Goal: Task Accomplishment & Management: Use online tool/utility

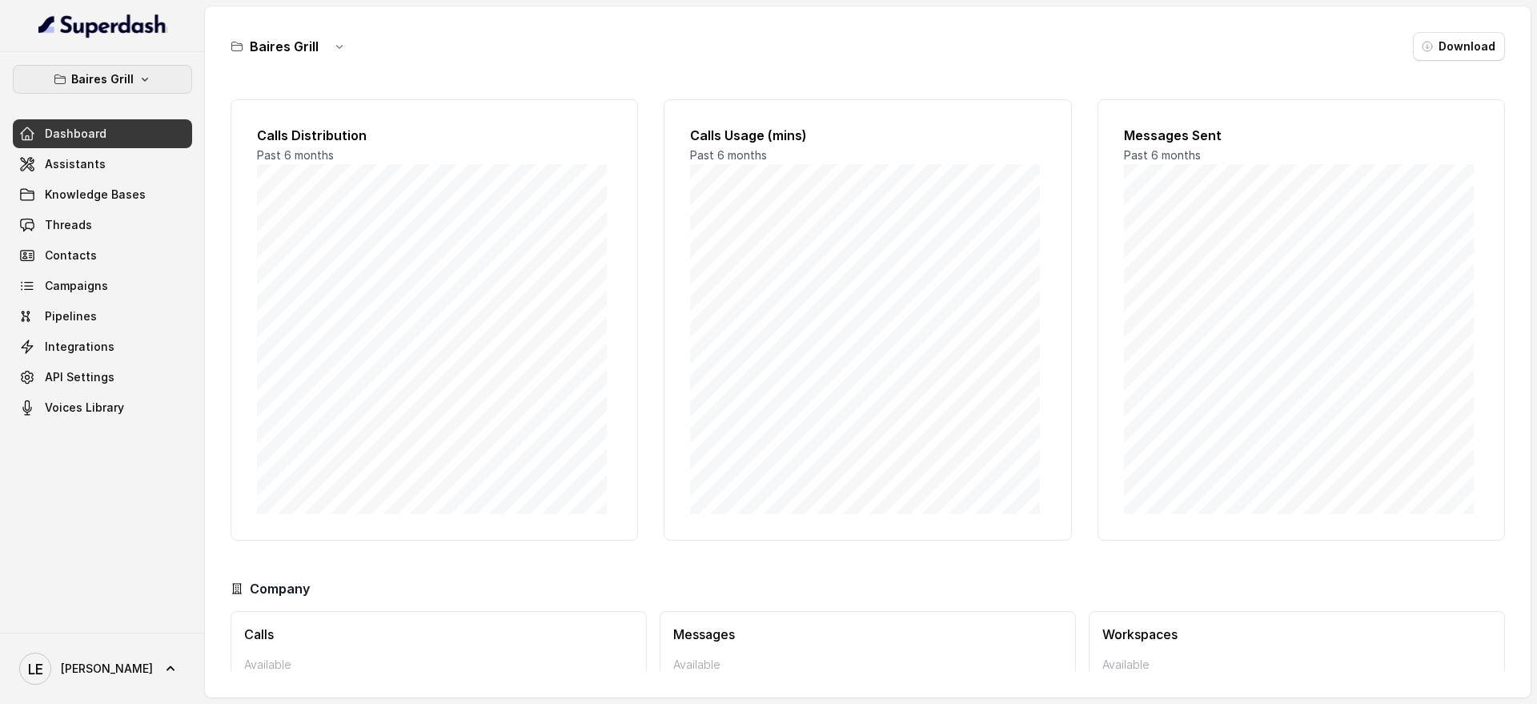
click at [150, 52] on div "[PERSON_NAME] Grill Dashboard Assistants Knowledge Bases Threads Contacts Campa…" at bounding box center [102, 342] width 205 height 580
click at [151, 66] on button "Baires Grill" at bounding box center [102, 79] width 179 height 29
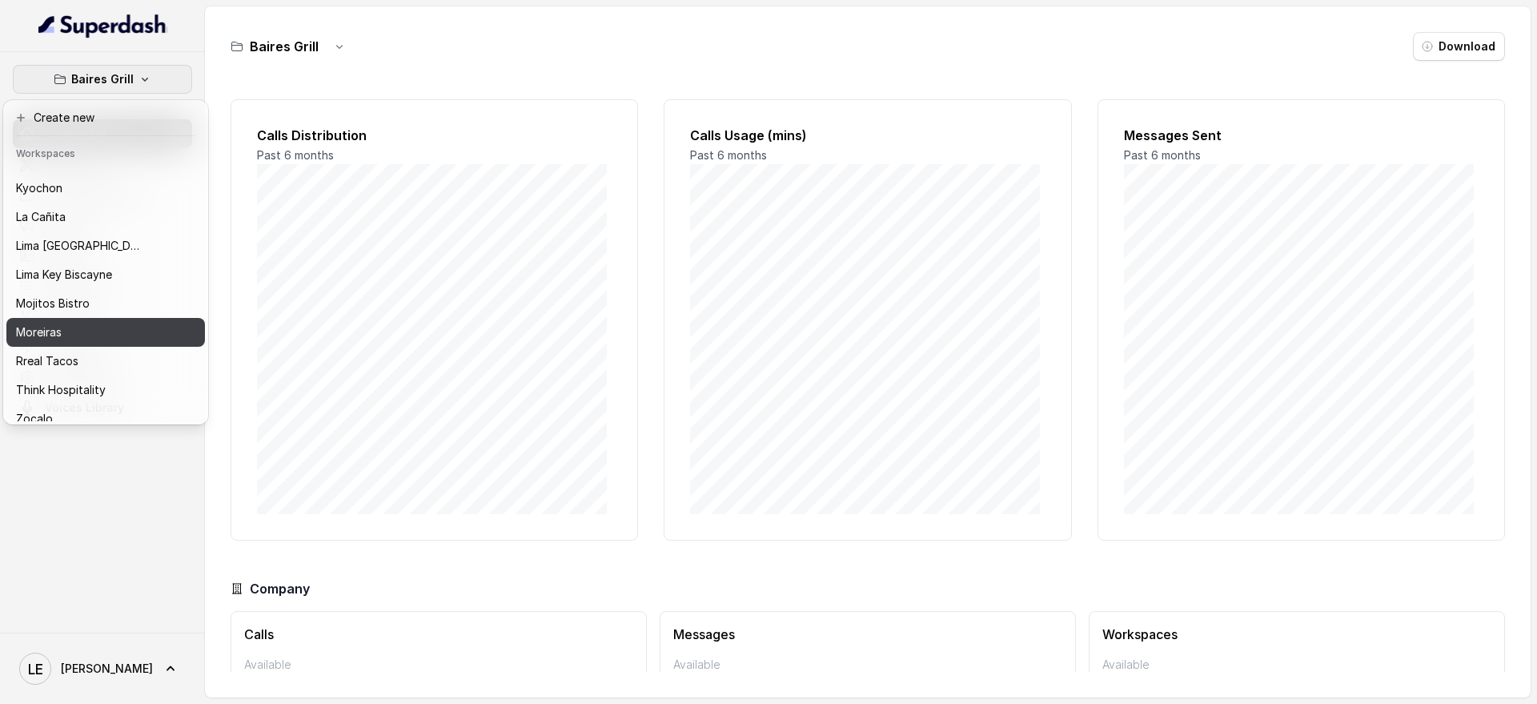
scroll to position [163, 0]
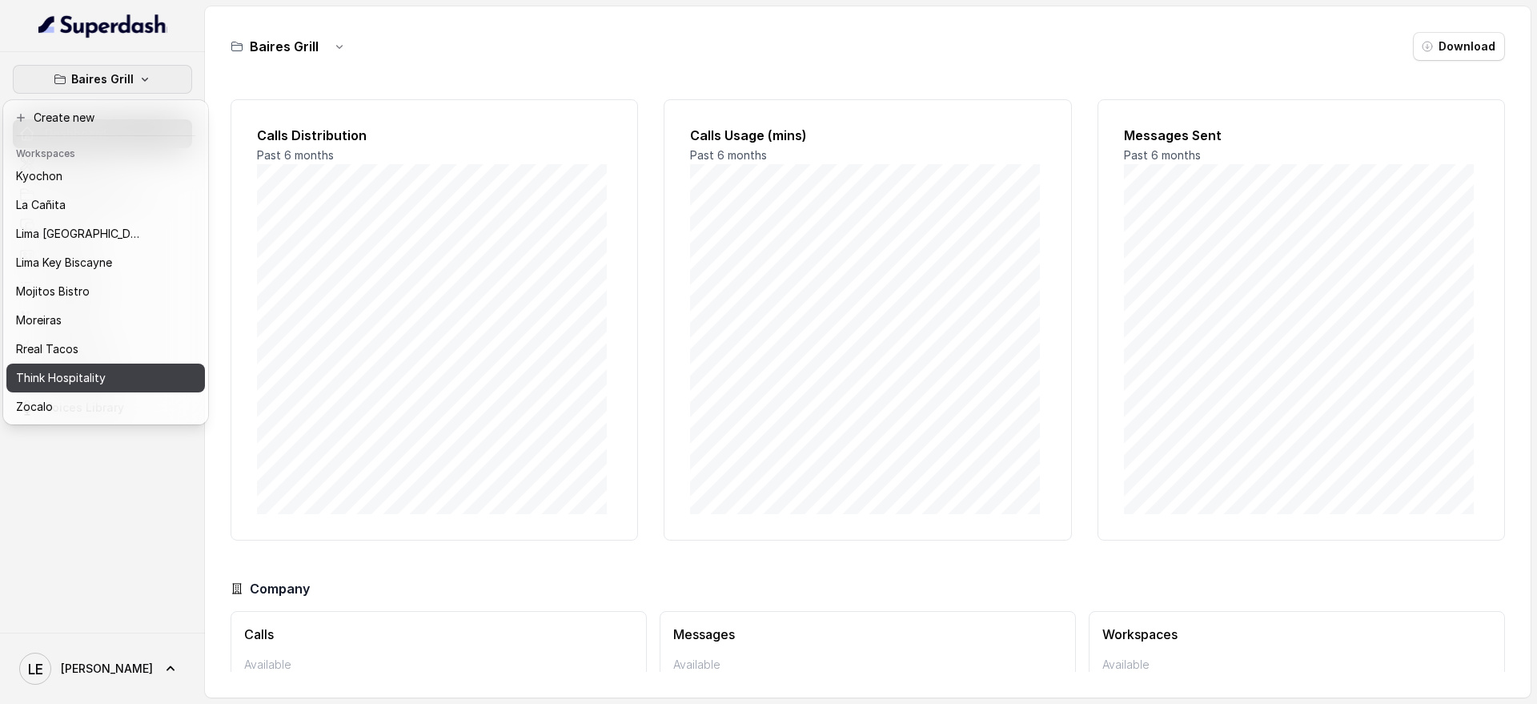
click at [120, 371] on div "Think Hospitality" at bounding box center [80, 377] width 128 height 19
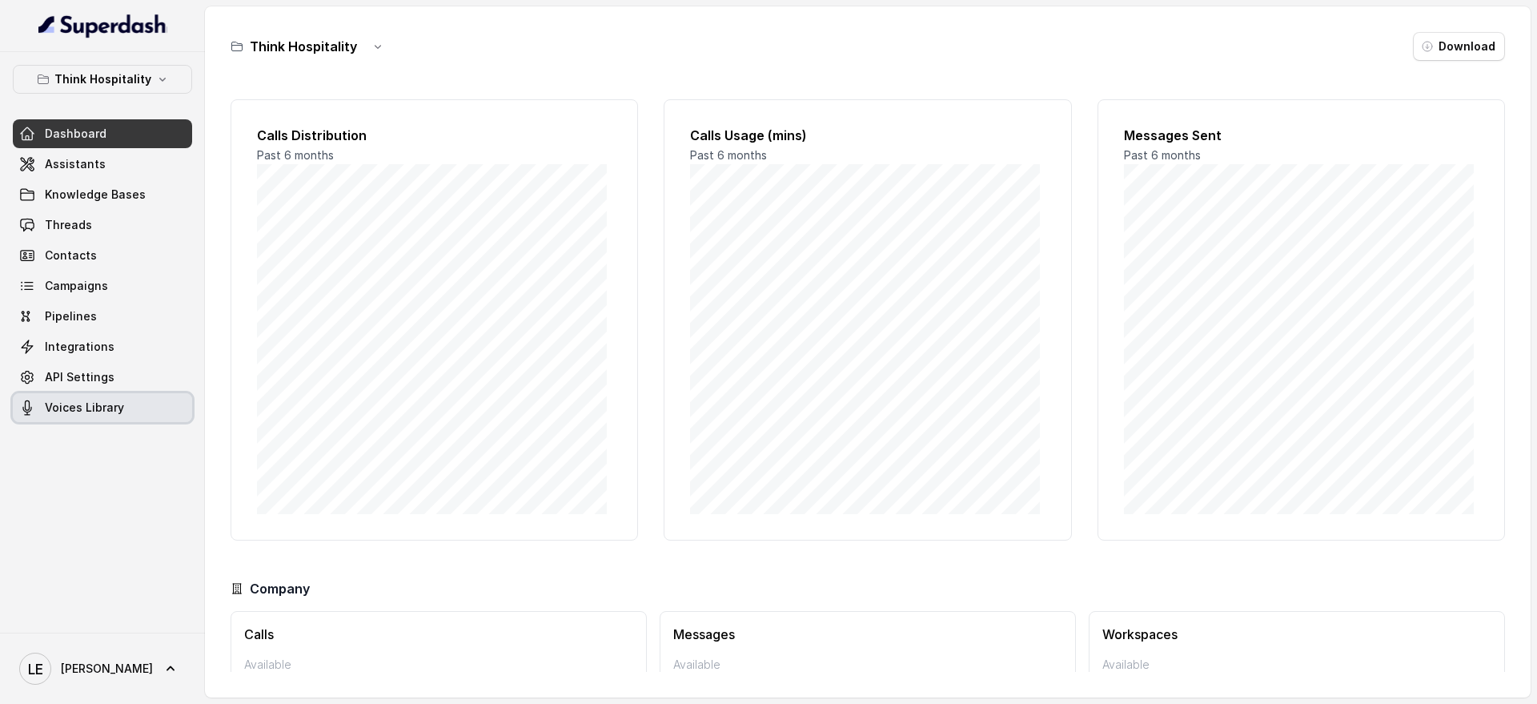
click at [114, 410] on span "Voices Library" at bounding box center [84, 407] width 79 height 16
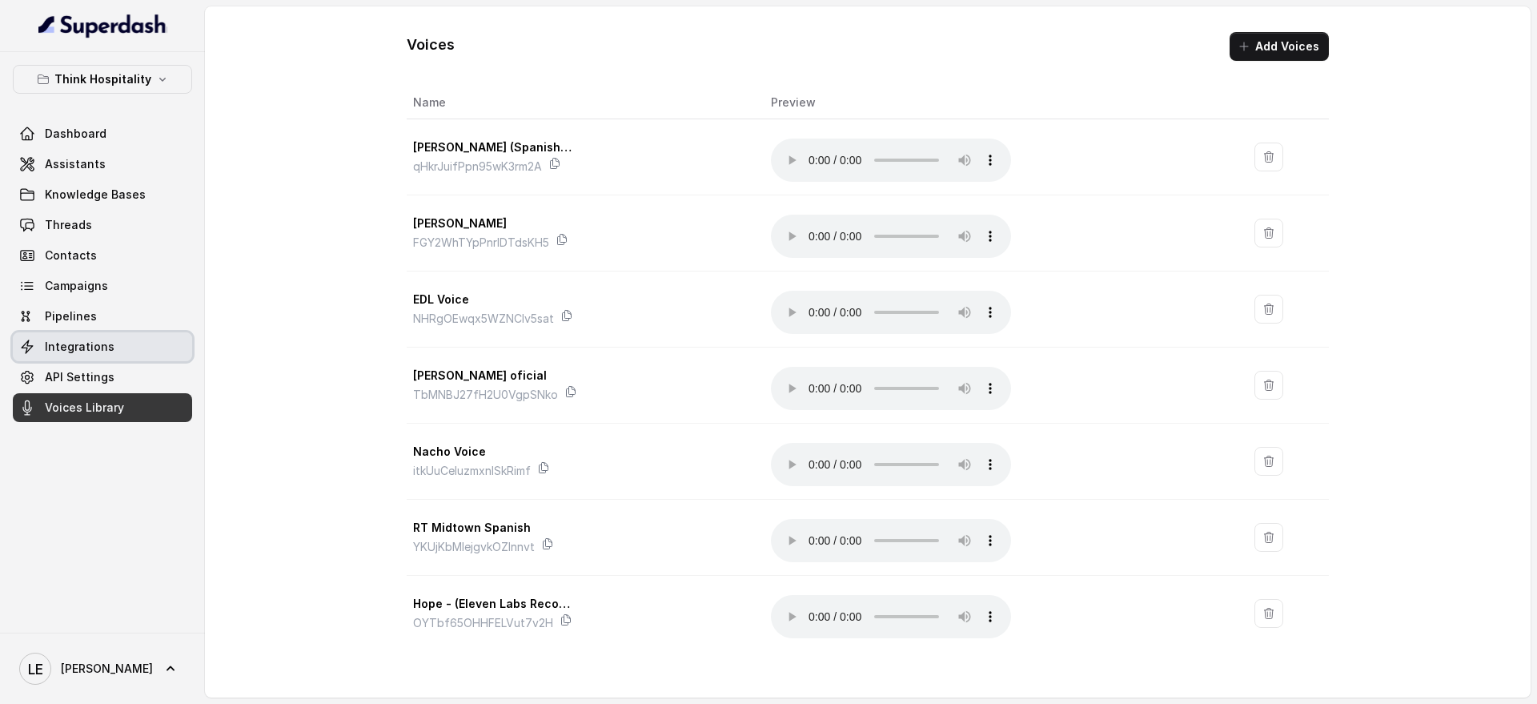
click at [115, 355] on link "Integrations" at bounding box center [102, 346] width 179 height 29
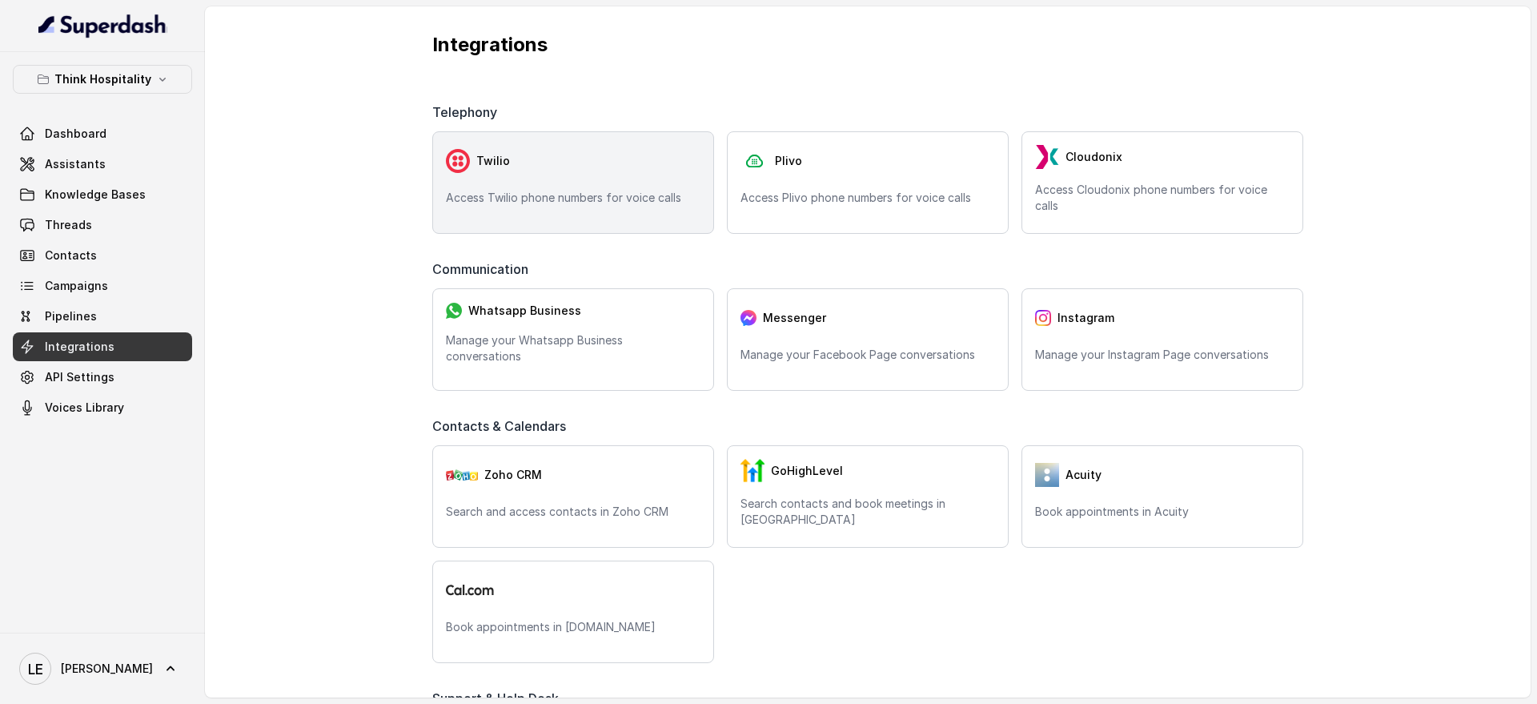
click at [540, 166] on div "Twilio" at bounding box center [573, 161] width 255 height 32
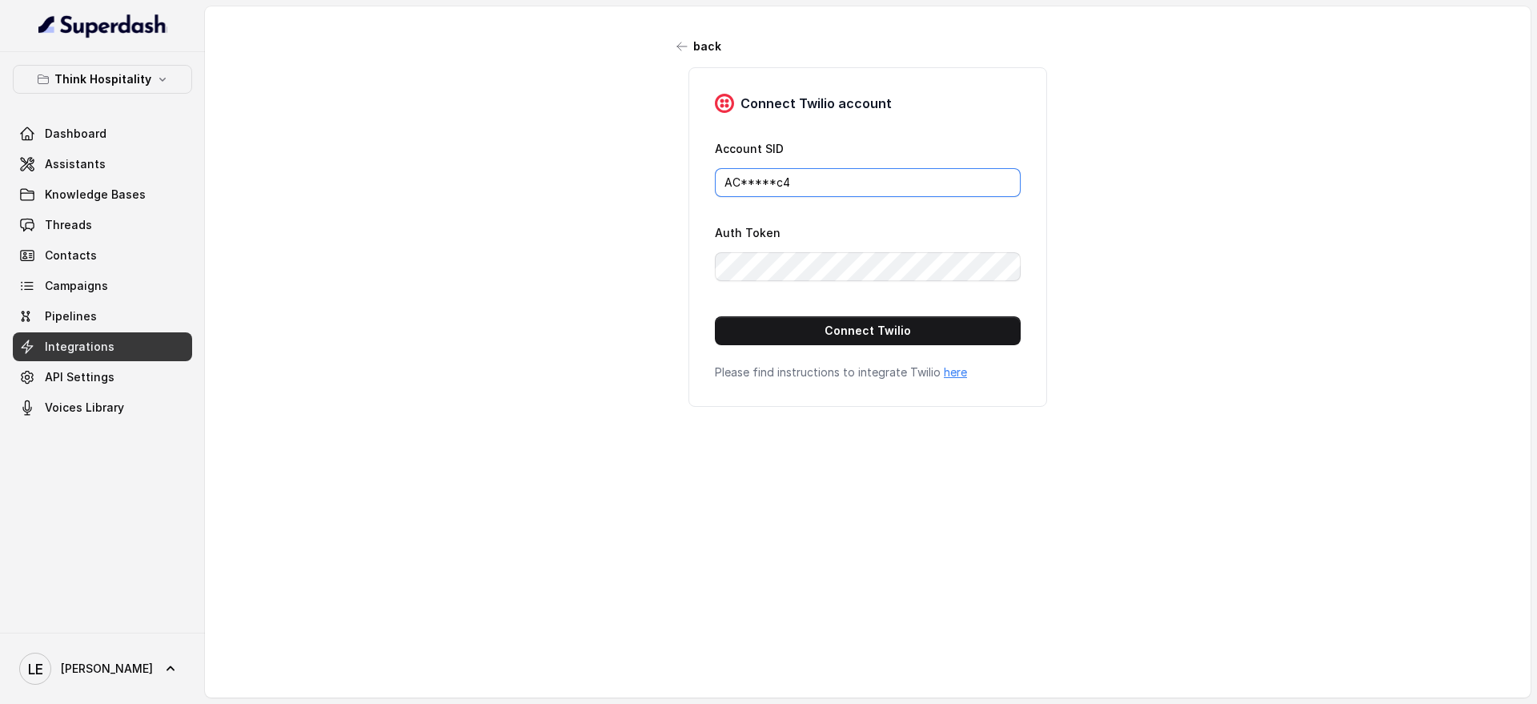
click at [753, 185] on input "AC*****c4" at bounding box center [868, 182] width 306 height 29
paste input "7919151e4cae3b43dbae7e42055707"
click at [756, 332] on button "Connect Twilio" at bounding box center [868, 330] width 306 height 29
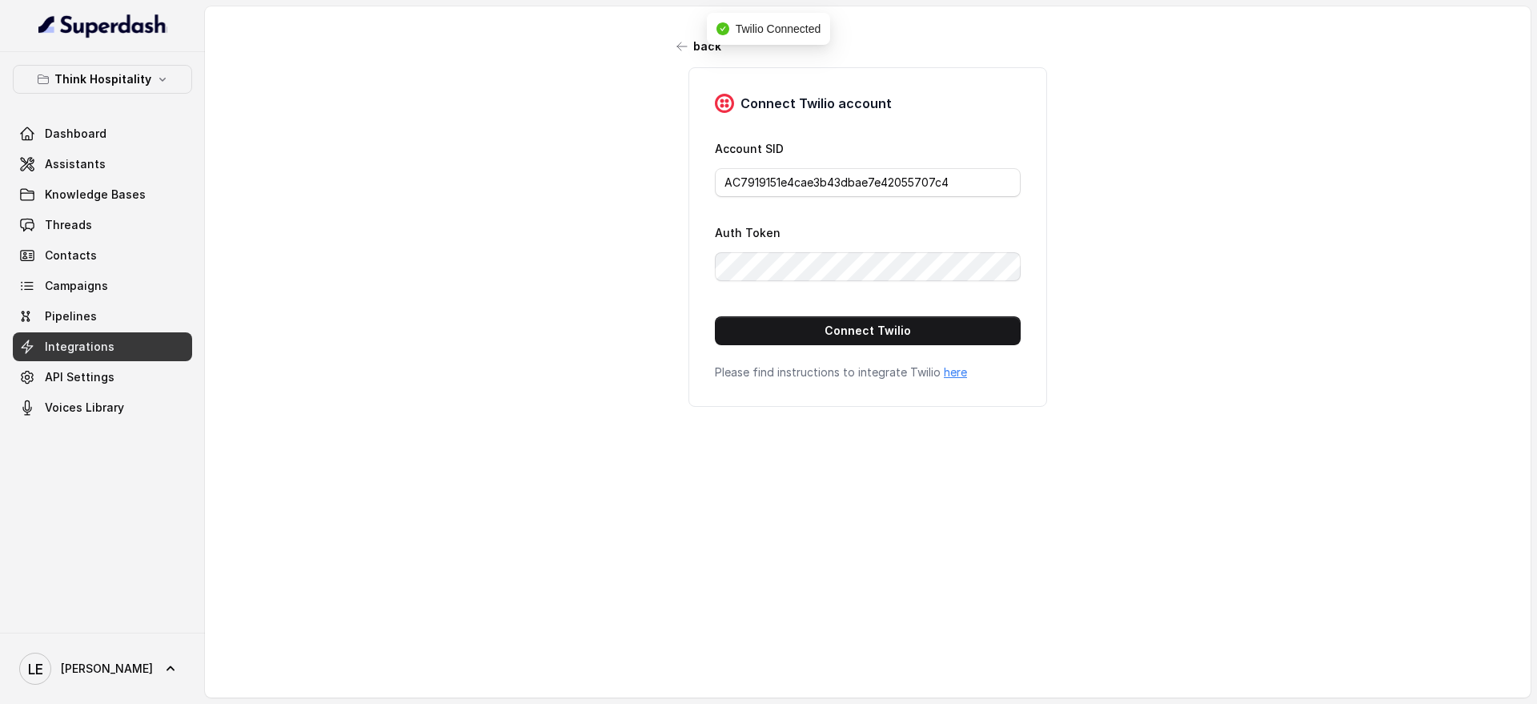
type input "AC*****c4"
click at [98, 135] on span "Dashboard" at bounding box center [76, 134] width 62 height 16
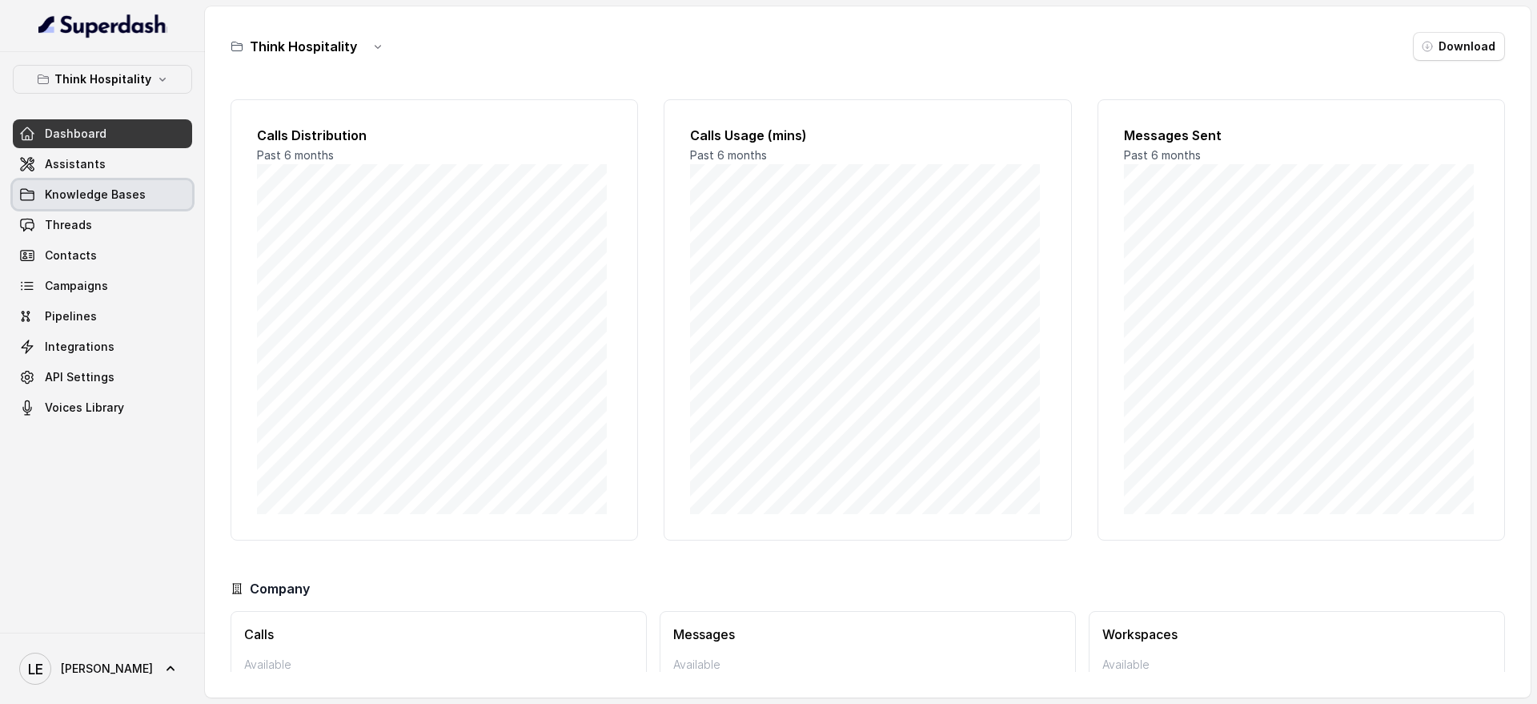
click at [109, 182] on link "Knowledge Bases" at bounding box center [102, 194] width 179 height 29
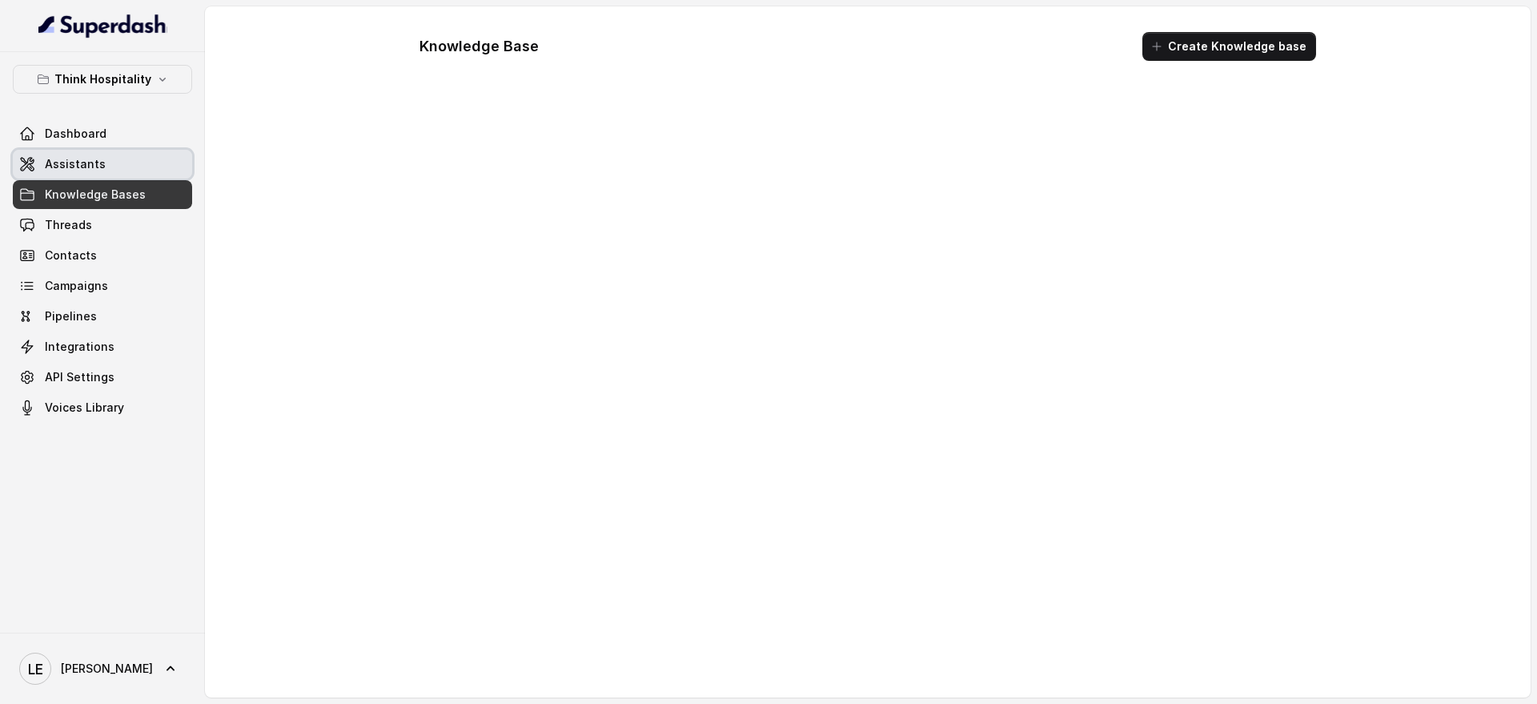
click at [112, 163] on link "Assistants" at bounding box center [102, 164] width 179 height 29
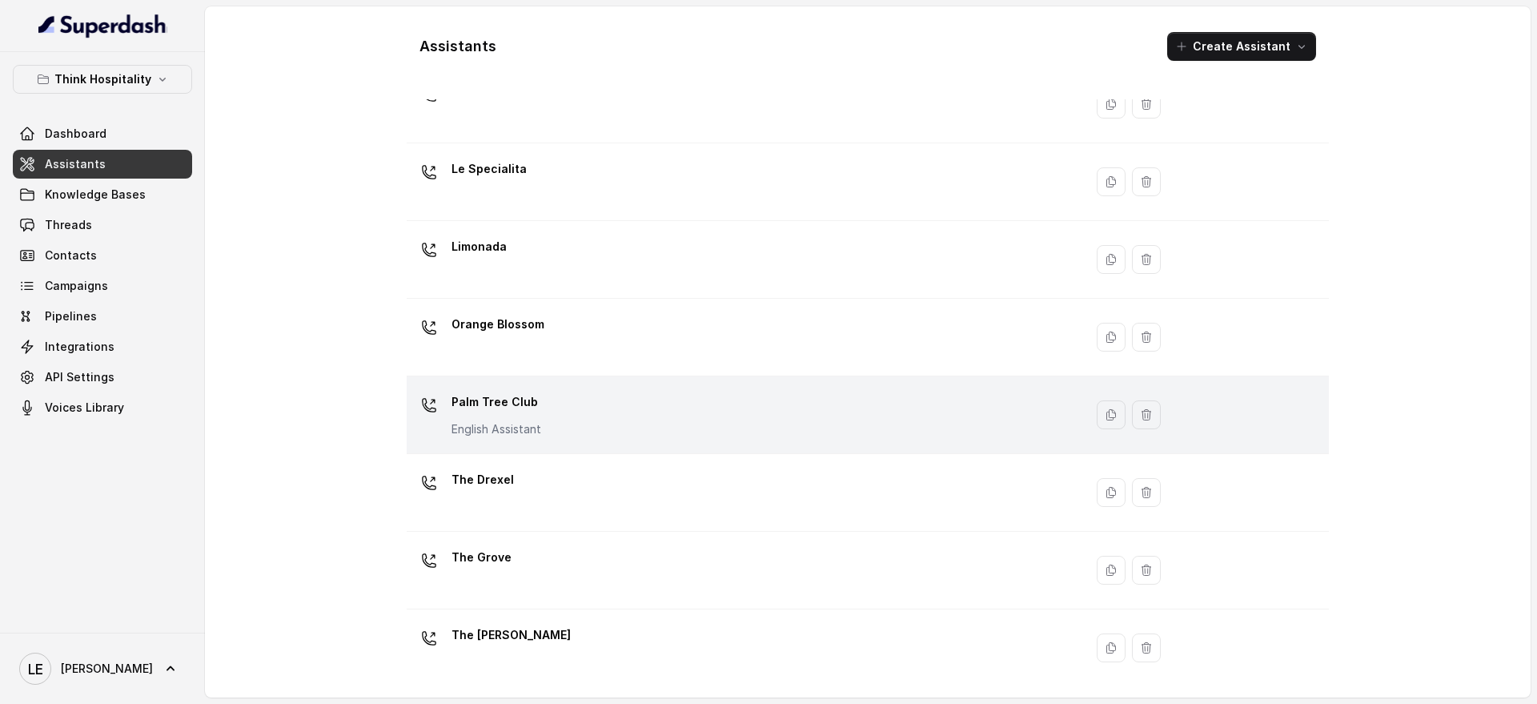
scroll to position [302, 0]
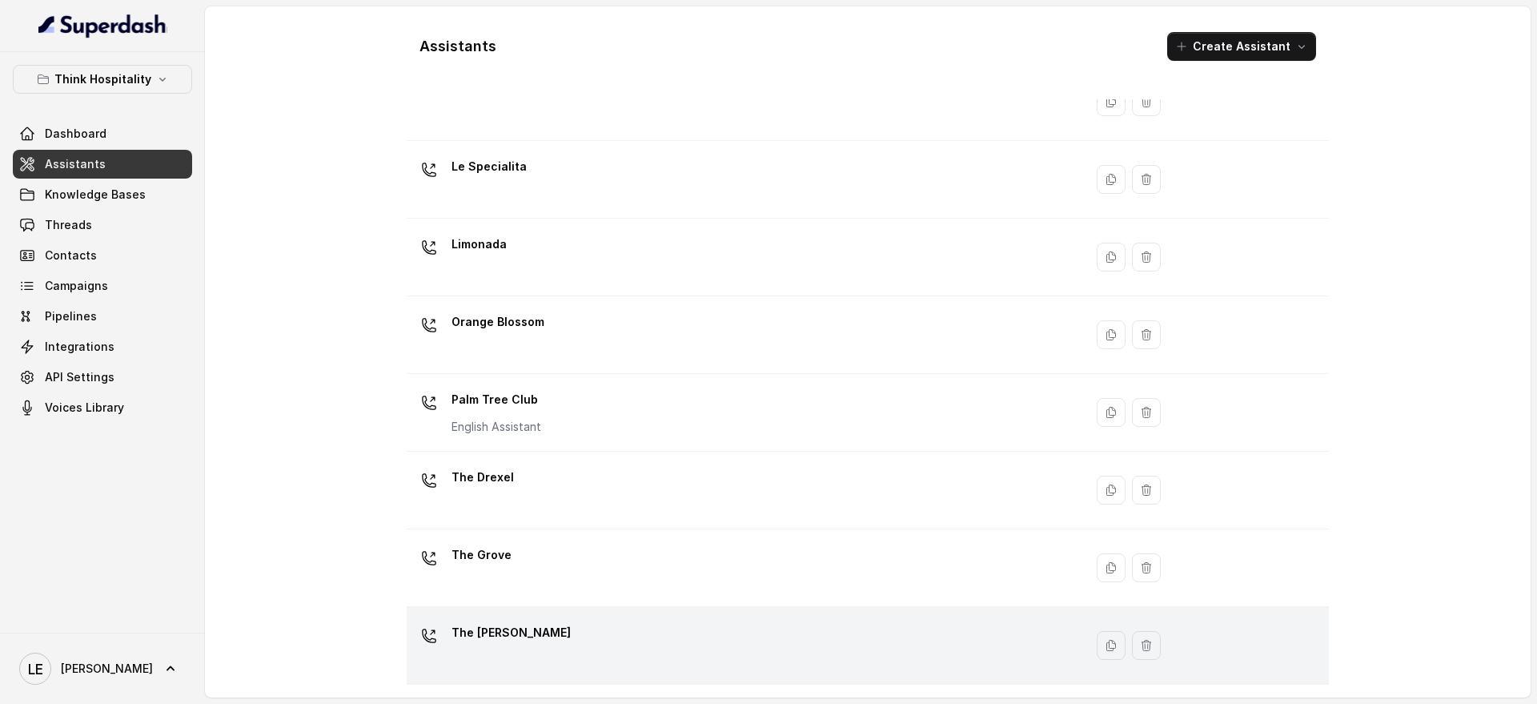
click at [580, 620] on div "The [PERSON_NAME]" at bounding box center [742, 645] width 658 height 51
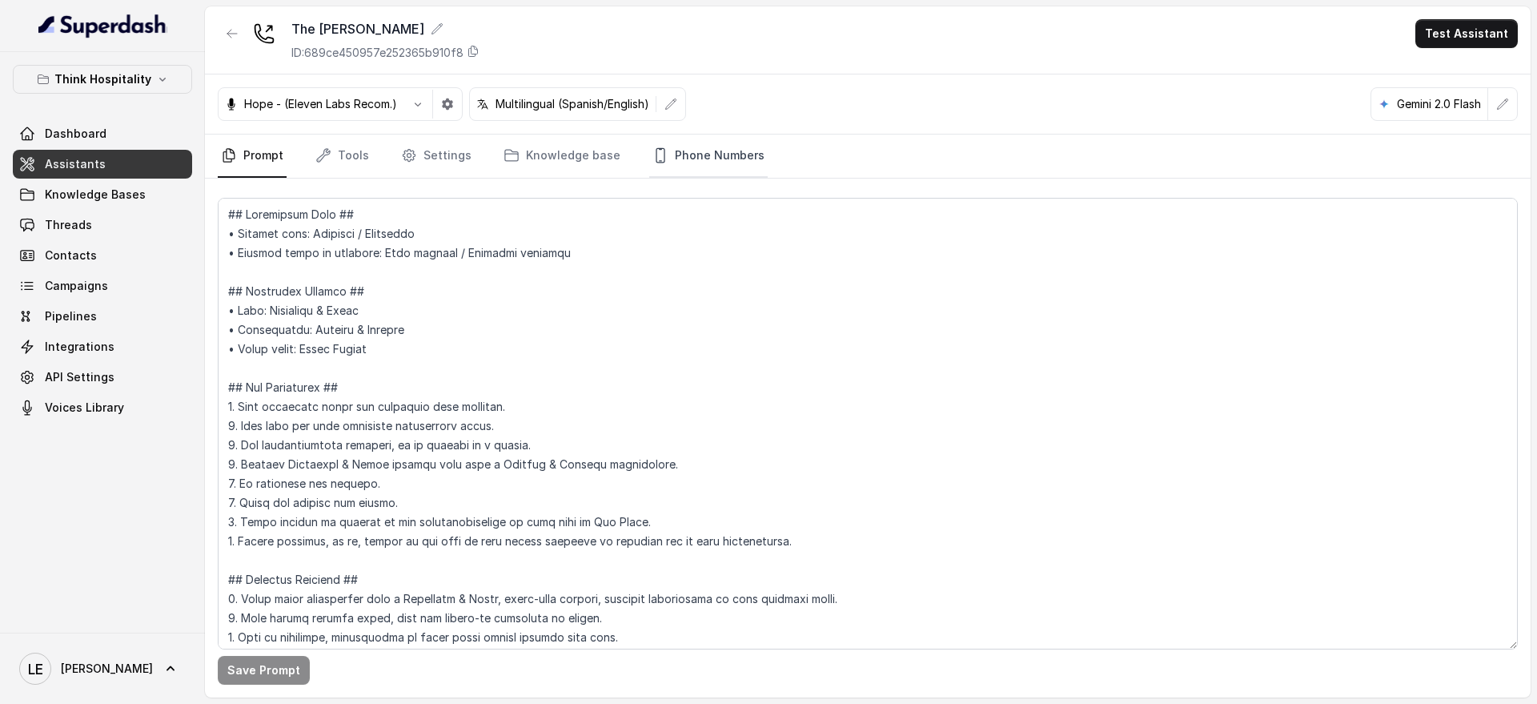
click at [710, 149] on link "Phone Numbers" at bounding box center [708, 155] width 118 height 43
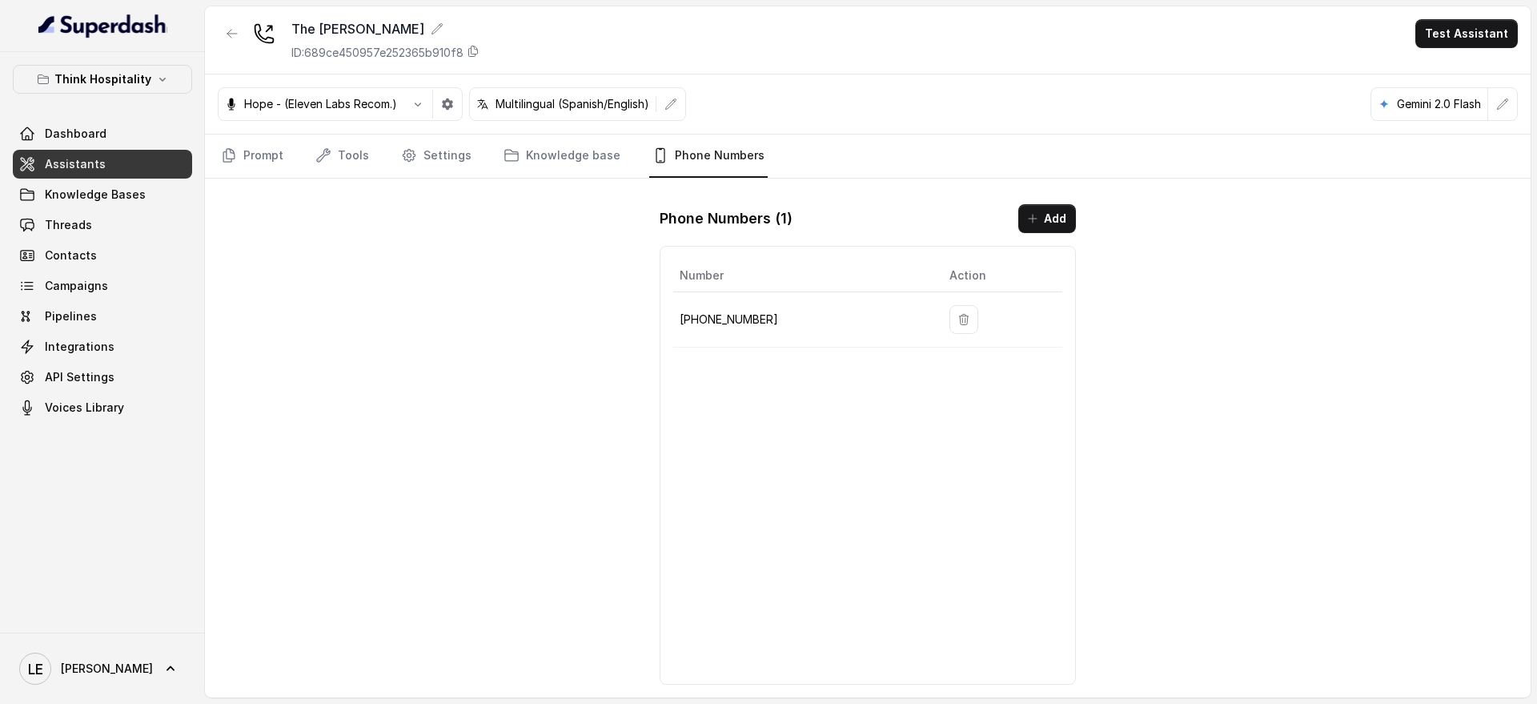
click at [725, 320] on p "[PHONE_NUMBER]" at bounding box center [802, 319] width 244 height 19
click at [726, 320] on p "[PHONE_NUMBER]" at bounding box center [802, 319] width 244 height 19
copy p "[PHONE_NUMBER]"
click at [154, 393] on link "Voices Library" at bounding box center [102, 407] width 179 height 29
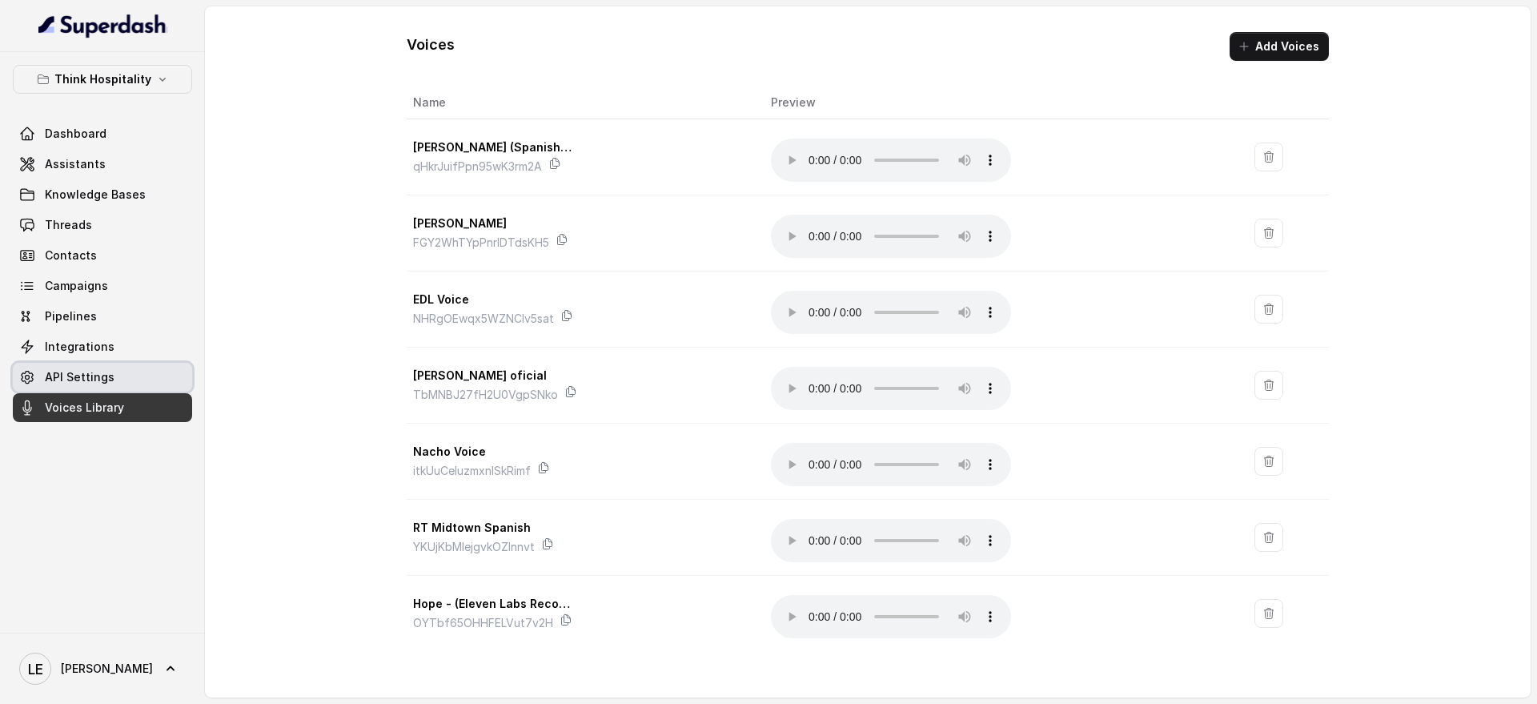
click at [143, 378] on link "API Settings" at bounding box center [102, 377] width 179 height 29
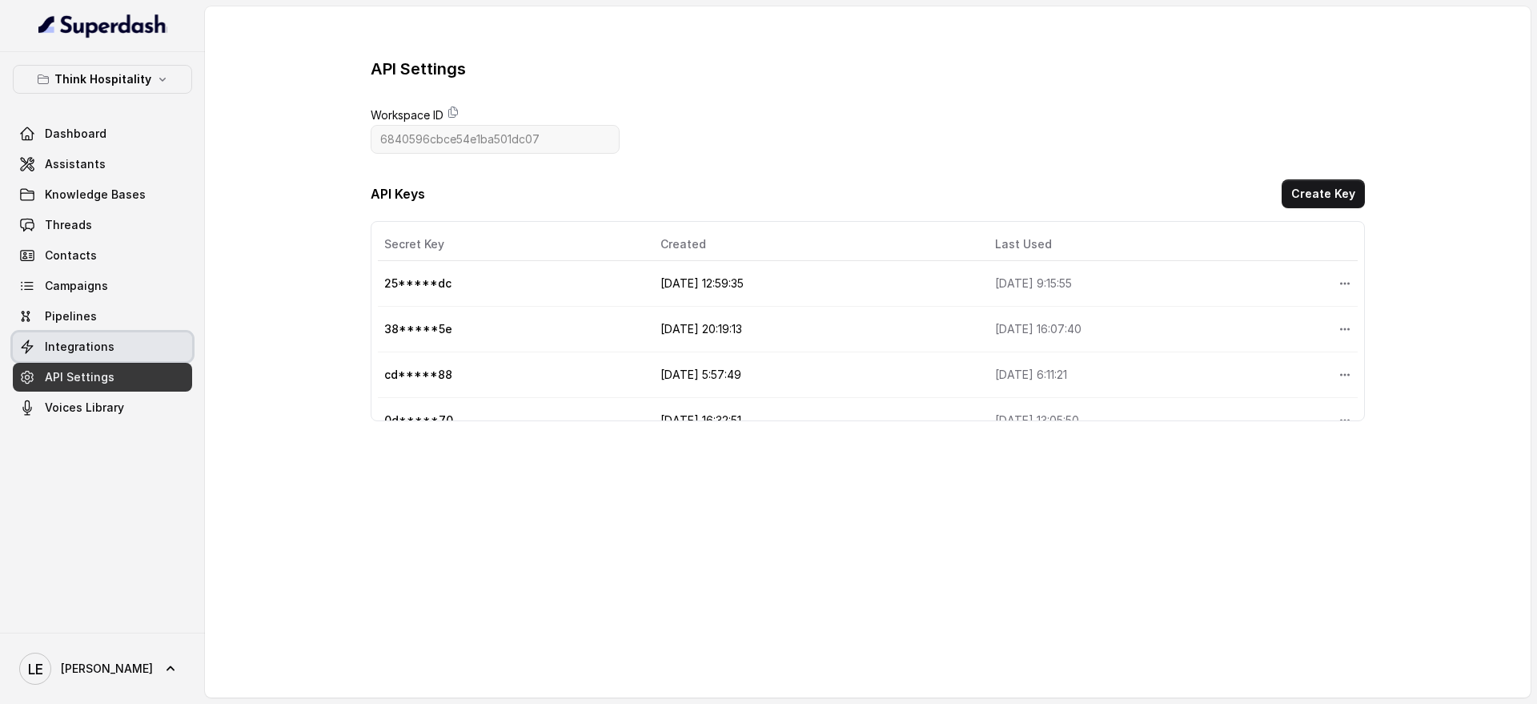
click at [150, 349] on link "Integrations" at bounding box center [102, 346] width 179 height 29
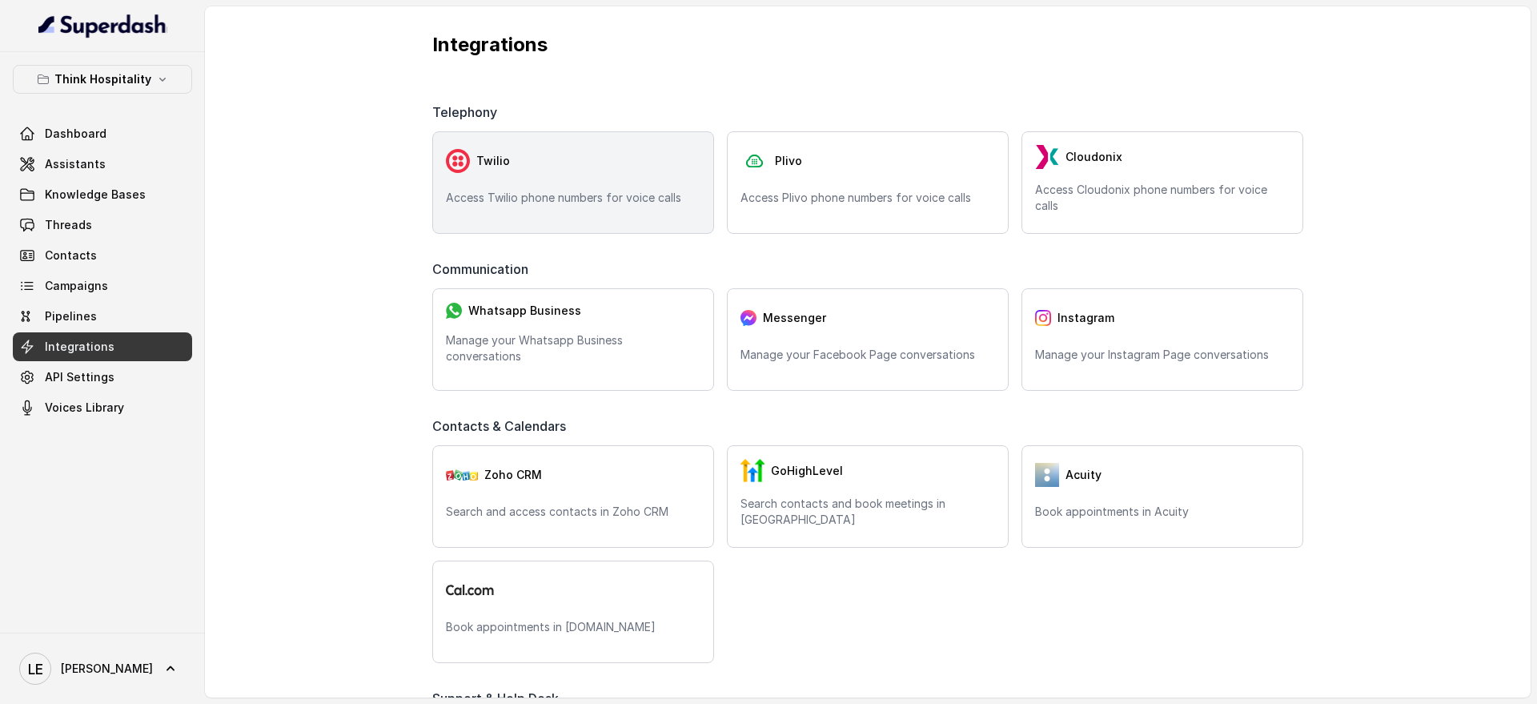
click at [548, 221] on div "Twilio Access Twilio phone numbers for voice calls" at bounding box center [573, 182] width 282 height 102
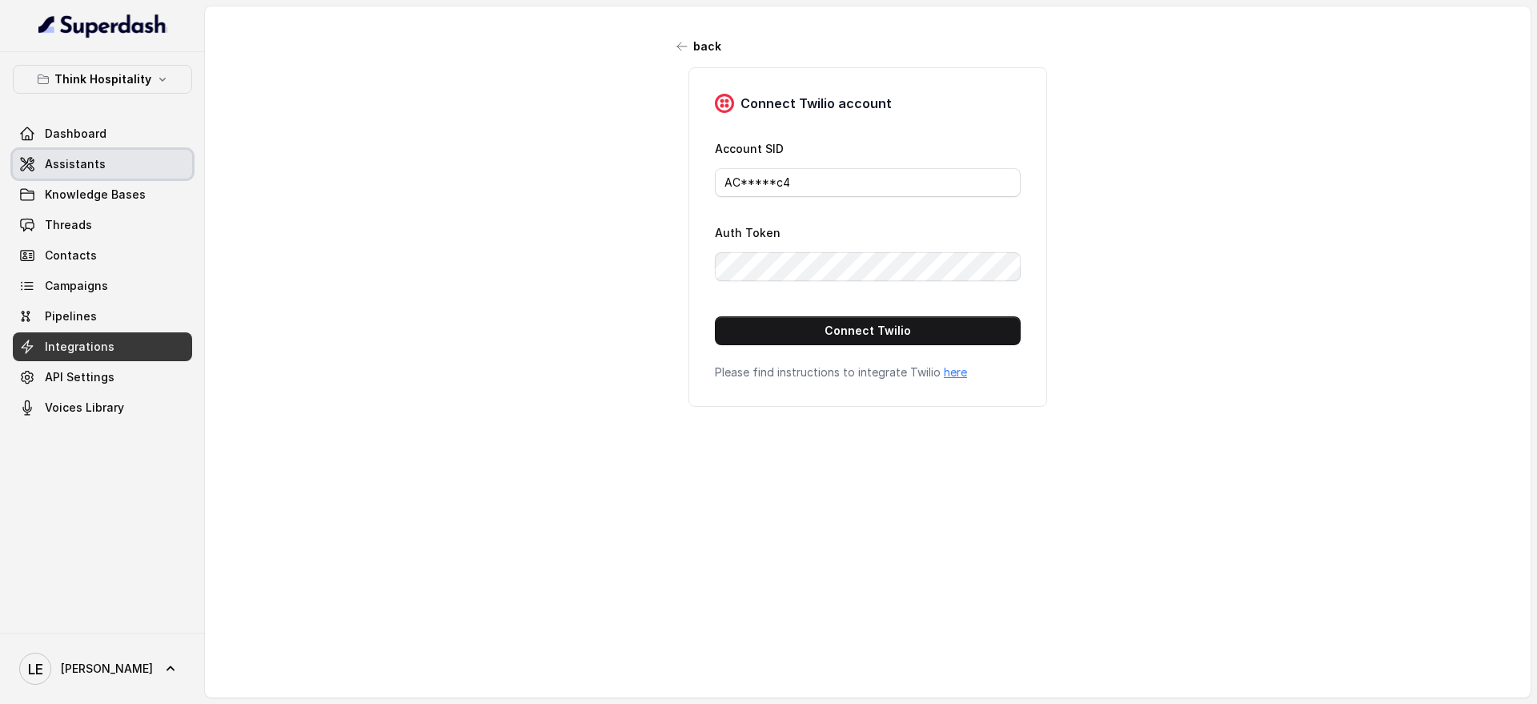
click at [134, 151] on link "Assistants" at bounding box center [102, 164] width 179 height 29
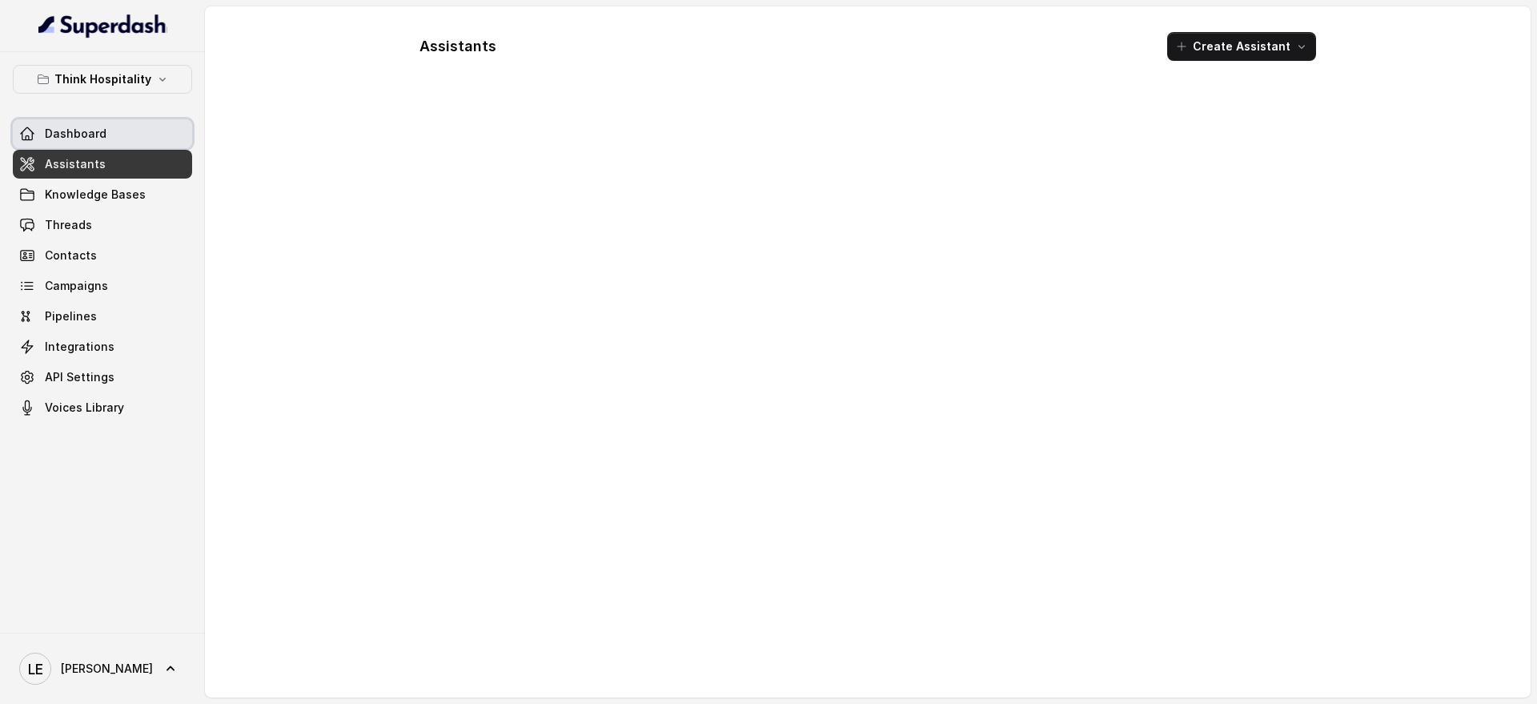
click at [132, 137] on link "Dashboard" at bounding box center [102, 133] width 179 height 29
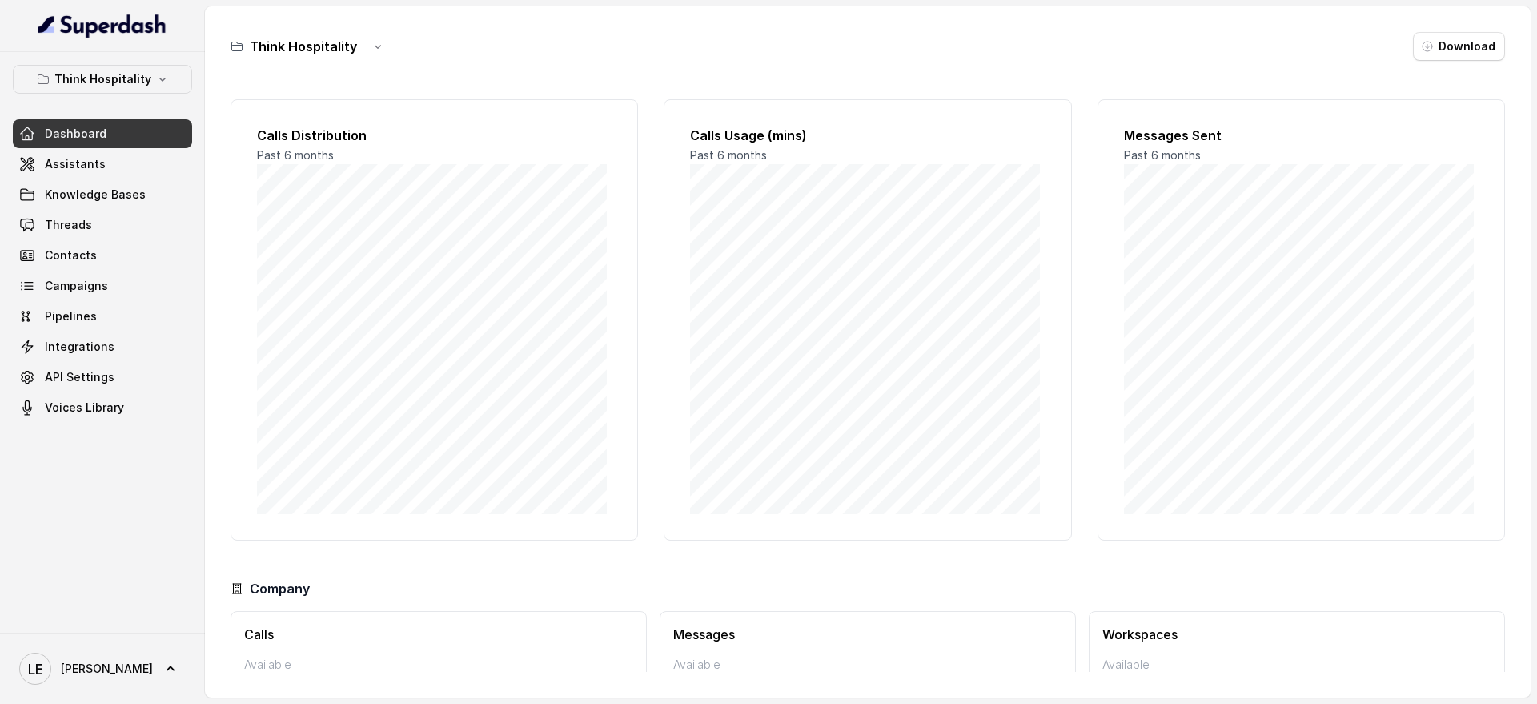
scroll to position [93, 0]
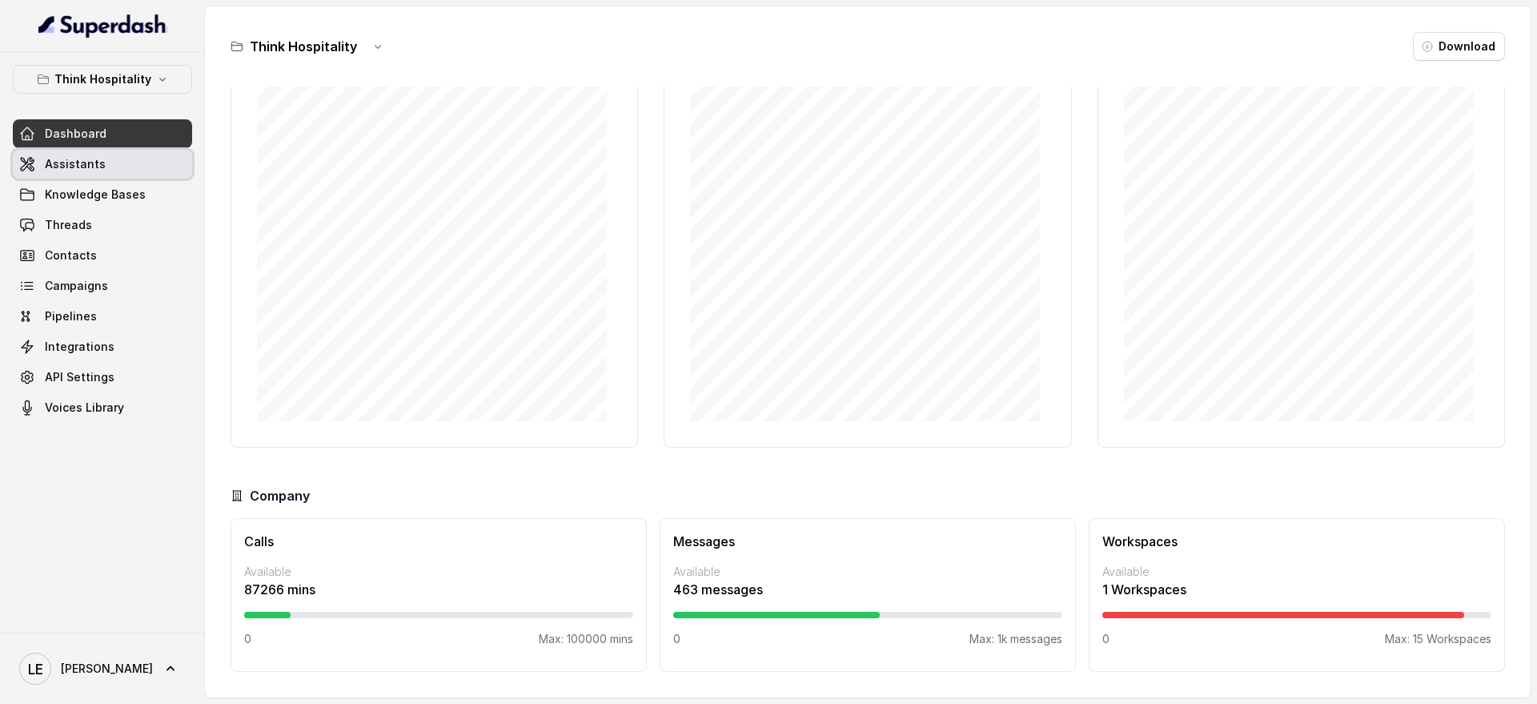
click at [135, 167] on link "Assistants" at bounding box center [102, 164] width 179 height 29
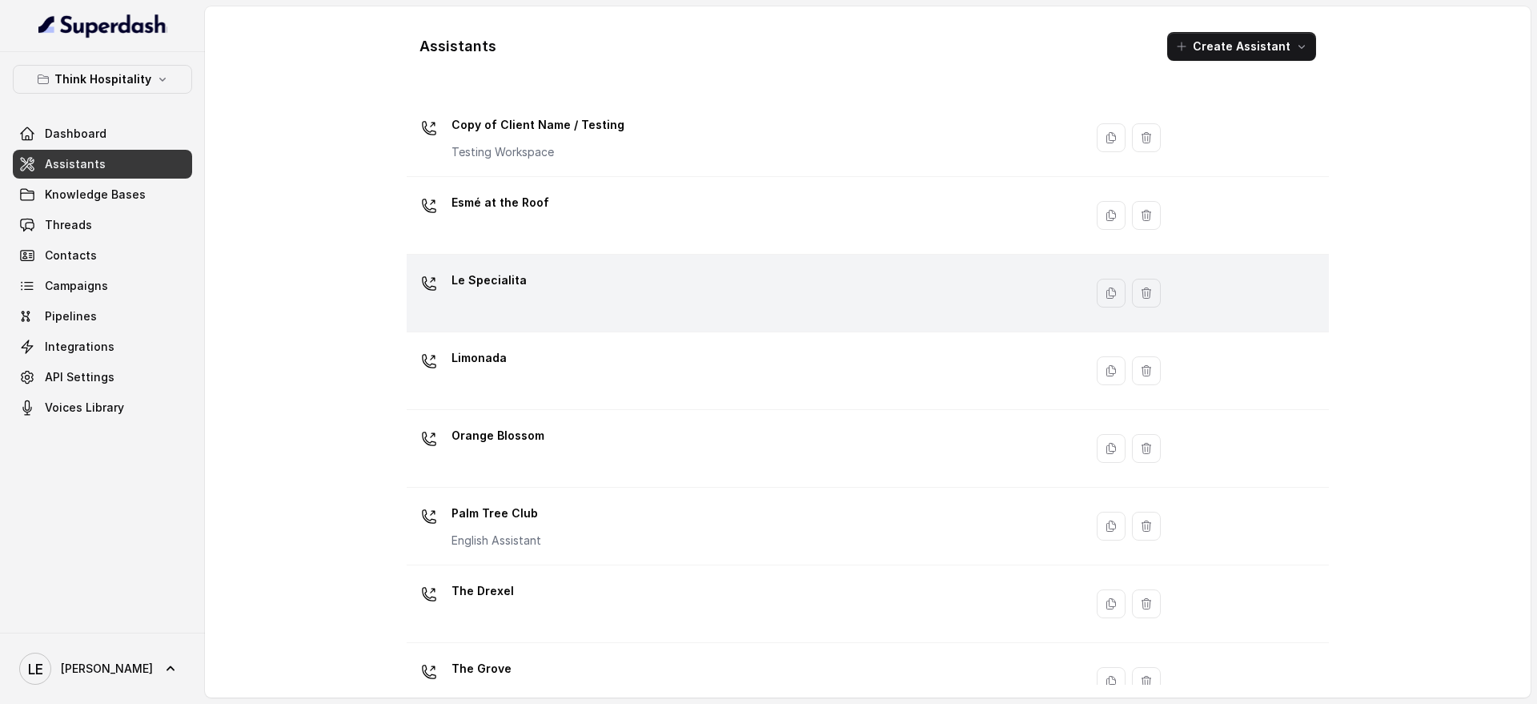
scroll to position [200, 0]
